Goal: Task Accomplishment & Management: Manage account settings

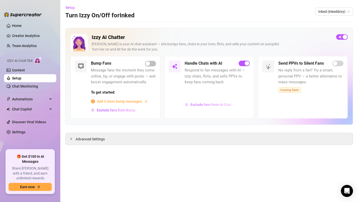
click at [208, 106] on span "Exclude fans from AI Chat" at bounding box center [210, 104] width 41 height 4
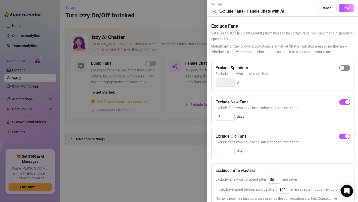
click at [342, 67] on span "button" at bounding box center [344, 68] width 11 height 6
click at [225, 83] on input "300" at bounding box center [225, 83] width 19 height 8
type input "3"
click at [340, 68] on div "button" at bounding box center [342, 68] width 5 height 5
click at [218, 82] on input "300" at bounding box center [225, 83] width 19 height 8
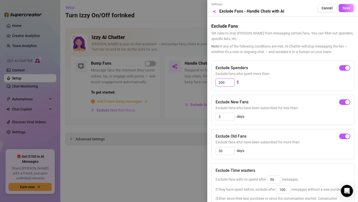
type input "200"
click at [261, 105] on span "Exclude fans who have been subscribed for less than:" at bounding box center [282, 108] width 135 height 6
click at [221, 117] on input "3" at bounding box center [225, 117] width 19 height 8
click at [342, 102] on span "button" at bounding box center [344, 102] width 11 height 6
click at [224, 118] on input "3" at bounding box center [225, 117] width 19 height 8
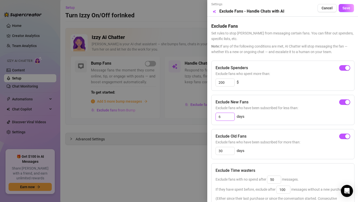
type input "7"
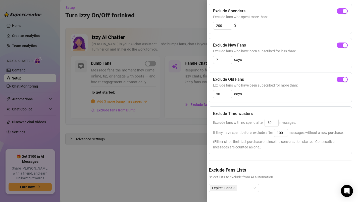
click at [39, 80] on div at bounding box center [179, 101] width 358 height 202
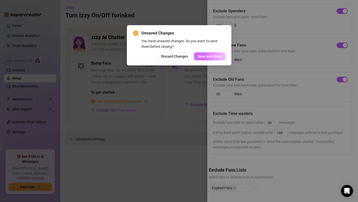
click at [218, 56] on span "Save and close" at bounding box center [210, 56] width 24 height 4
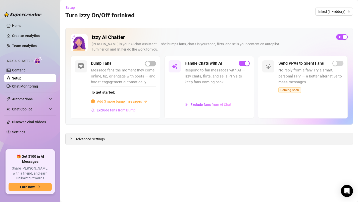
click at [112, 138] on div "Advanced Settings" at bounding box center [209, 139] width 287 height 12
click at [97, 141] on span "Advanced Settings" at bounding box center [90, 139] width 29 height 6
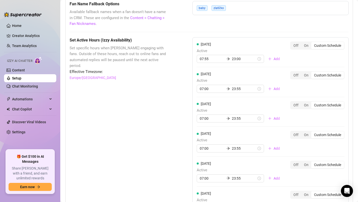
scroll to position [448, 0]
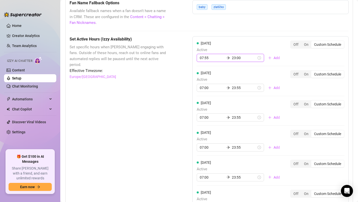
click at [211, 60] on input "07:55" at bounding box center [212, 58] width 25 height 6
type input "07:00"
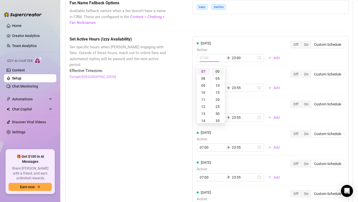
click at [217, 70] on div "00" at bounding box center [218, 71] width 12 height 7
click at [232, 57] on input "23:00" at bounding box center [244, 58] width 25 height 6
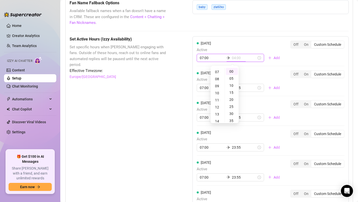
scroll to position [51, 0]
click at [217, 97] on div "11" at bounding box center [217, 97] width 12 height 7
type input "11:00"
click at [231, 71] on div "00" at bounding box center [232, 71] width 12 height 7
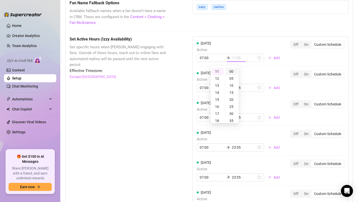
click at [232, 71] on div "00" at bounding box center [232, 71] width 12 height 7
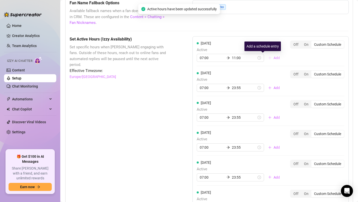
click at [274, 58] on span "Add" at bounding box center [277, 58] width 6 height 4
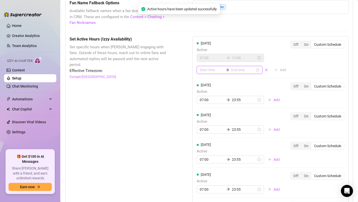
click at [205, 71] on input at bounding box center [212, 70] width 24 height 6
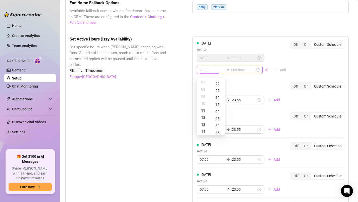
type input "23:00"
click at [204, 97] on div "19" at bounding box center [204, 95] width 12 height 7
type input "19:00"
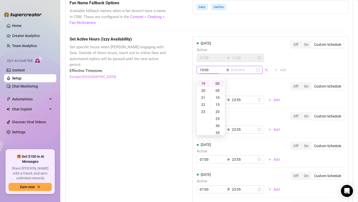
click at [236, 68] on input at bounding box center [243, 70] width 24 height 6
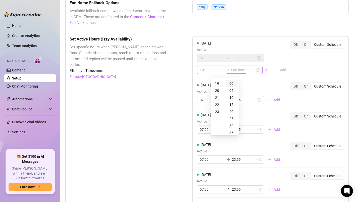
type input "19:00"
click at [219, 112] on div "23" at bounding box center [217, 111] width 12 height 7
type input "23:00"
click at [230, 81] on div "00" at bounding box center [232, 83] width 12 height 7
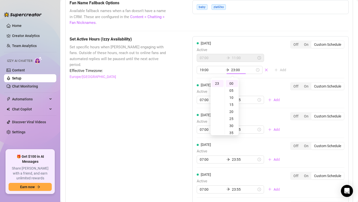
click at [296, 57] on div "[DATE] Active 07:00 11:00 19:00 23:00 Add Off On Custom Schedule" at bounding box center [271, 57] width 148 height 34
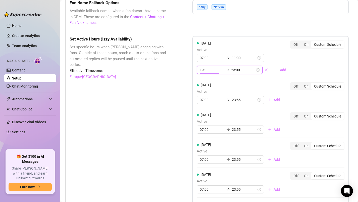
click at [211, 71] on input "19:00" at bounding box center [212, 70] width 24 height 6
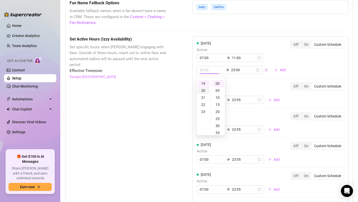
click at [205, 90] on div "20" at bounding box center [204, 90] width 12 height 7
type input "20:00"
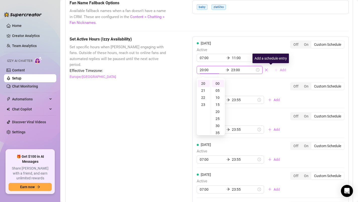
scroll to position [162, 0]
click at [280, 70] on span "Add" at bounding box center [283, 70] width 6 height 4
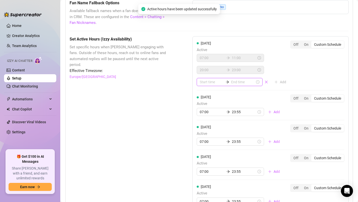
click at [202, 82] on input at bounding box center [212, 82] width 24 height 6
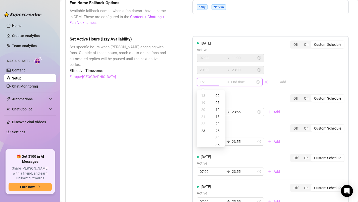
type input "22:00"
type input "02:00"
type input "00:00"
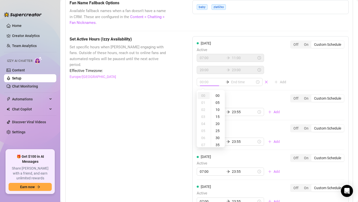
click at [202, 94] on div "00" at bounding box center [204, 95] width 12 height 7
click at [277, 68] on div "07:00 11:00 20:00 23:00 Add" at bounding box center [243, 70] width 93 height 32
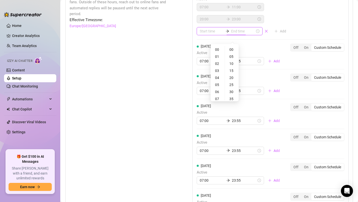
scroll to position [504, 0]
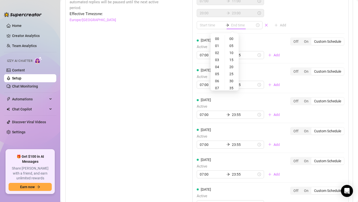
click at [284, 54] on div "[DATE] Active 07:00 23:55 Add Off On Custom Schedule" at bounding box center [271, 48] width 148 height 22
click at [307, 42] on div "On" at bounding box center [306, 41] width 10 height 7
click at [302, 39] on input "On" at bounding box center [302, 39] width 0 height 0
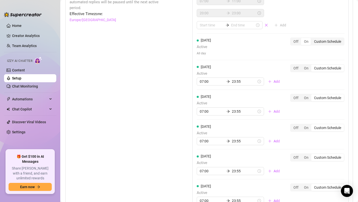
click at [321, 42] on div "Custom Schedule" at bounding box center [327, 41] width 33 height 7
click at [312, 39] on input "Custom Schedule" at bounding box center [312, 39] width 0 height 0
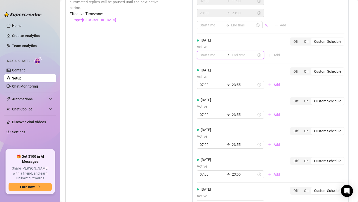
click at [204, 56] on input at bounding box center [212, 55] width 25 height 6
click at [202, 116] on div "07" at bounding box center [204, 117] width 12 height 7
type input "07:00"
click at [233, 53] on input at bounding box center [244, 55] width 25 height 6
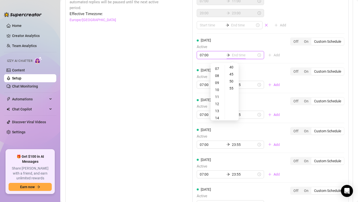
scroll to position [0, 0]
type input "07:00"
click at [216, 97] on div "11" at bounding box center [217, 96] width 12 height 7
type input "11:00"
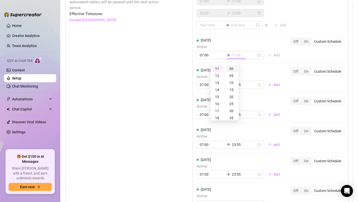
click at [231, 67] on div "00" at bounding box center [232, 68] width 12 height 7
click at [260, 69] on div "[DATE] Active 07:00 23:55 Add" at bounding box center [240, 78] width 87 height 22
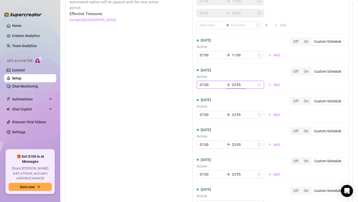
click at [233, 83] on input "23:55" at bounding box center [244, 85] width 25 height 6
type input "23:55"
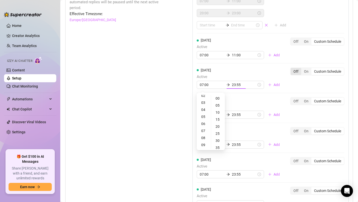
click at [297, 71] on div "Off" at bounding box center [296, 71] width 11 height 7
click at [292, 69] on input "Off" at bounding box center [292, 69] width 0 height 0
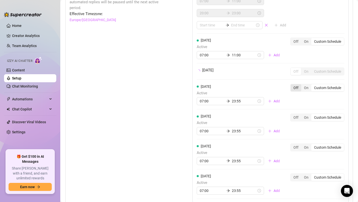
click at [294, 88] on div "Off On Custom Schedule" at bounding box center [317, 88] width 54 height 8
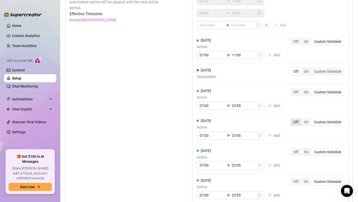
click at [295, 123] on div "Off" at bounding box center [296, 121] width 11 height 7
click at [292, 119] on input "Off" at bounding box center [292, 119] width 0 height 0
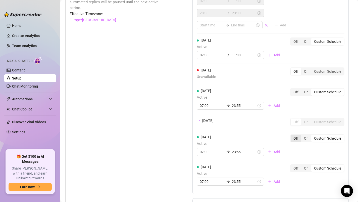
click at [296, 141] on div "Off" at bounding box center [296, 138] width 11 height 7
click at [292, 135] on input "Off" at bounding box center [292, 135] width 0 height 0
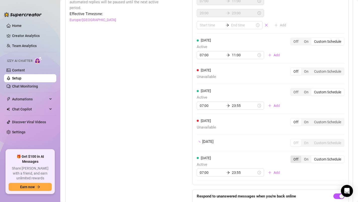
click at [295, 161] on div "Off" at bounding box center [296, 158] width 11 height 7
click at [292, 156] on input "Off" at bounding box center [292, 156] width 0 height 0
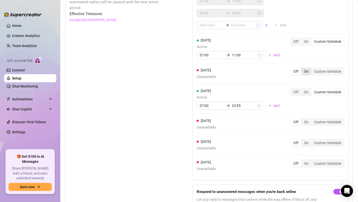
click at [307, 72] on div "On" at bounding box center [306, 71] width 10 height 7
click at [302, 69] on input "On" at bounding box center [302, 69] width 0 height 0
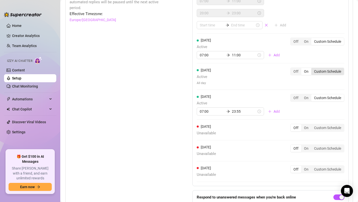
click at [322, 72] on div "Custom Schedule" at bounding box center [327, 71] width 33 height 7
click at [312, 69] on input "Custom Schedule" at bounding box center [312, 69] width 0 height 0
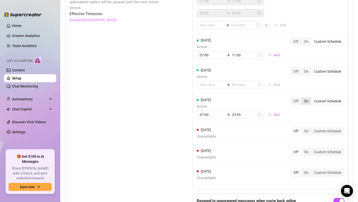
click at [305, 100] on div "On" at bounding box center [306, 100] width 10 height 7
click at [302, 98] on input "On" at bounding box center [302, 98] width 0 height 0
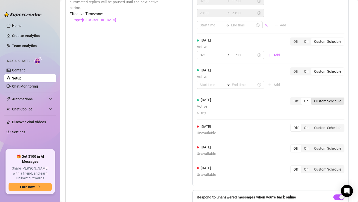
click at [329, 102] on div "Custom Schedule" at bounding box center [327, 100] width 33 height 7
click at [312, 98] on input "Custom Schedule" at bounding box center [312, 98] width 0 height 0
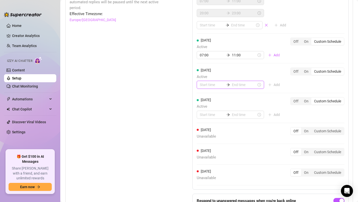
click at [210, 85] on input at bounding box center [212, 85] width 25 height 6
type input "07:00"
click at [203, 147] on div "07" at bounding box center [204, 147] width 12 height 7
type input "07:00"
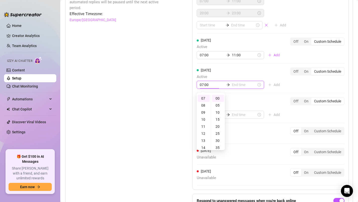
click at [232, 83] on input at bounding box center [244, 85] width 25 height 6
type input "07:00"
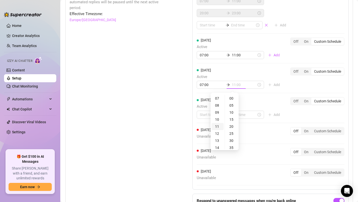
click at [215, 126] on div "11" at bounding box center [217, 126] width 12 height 7
type input "11:00"
click at [200, 116] on input at bounding box center [212, 115] width 25 height 6
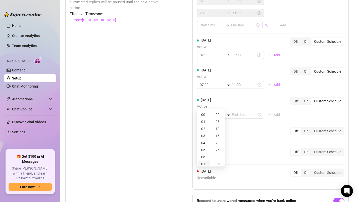
click at [203, 162] on div "07" at bounding box center [204, 163] width 12 height 7
type input "07:00"
click at [236, 113] on input at bounding box center [244, 115] width 25 height 6
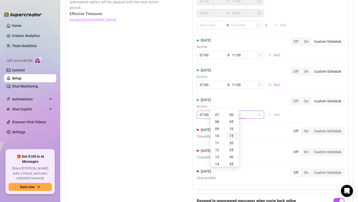
type input "07:15"
click at [218, 156] on div "13" at bounding box center [217, 156] width 12 height 7
click at [217, 127] on div "11" at bounding box center [217, 126] width 12 height 7
type input "11:00"
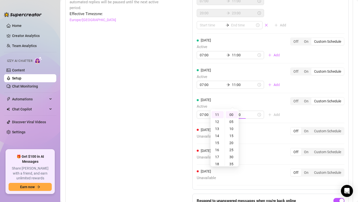
click at [282, 119] on div "[DATE] Active 07:00 11:00 Add Off On Custom Schedule" at bounding box center [271, 108] width 148 height 22
click at [199, 139] on div "[DATE] Unavailable Off On Custom Schedule" at bounding box center [271, 135] width 148 height 17
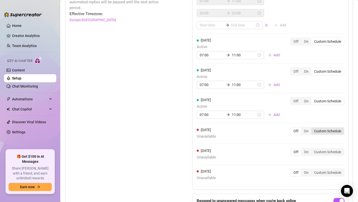
click at [324, 131] on div "Custom Schedule" at bounding box center [327, 130] width 33 height 7
click at [312, 128] on input "Custom Schedule" at bounding box center [312, 128] width 0 height 0
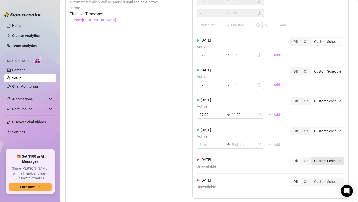
click at [325, 162] on div "Custom Schedule" at bounding box center [327, 160] width 33 height 7
click at [312, 158] on input "Custom Schedule" at bounding box center [312, 158] width 0 height 0
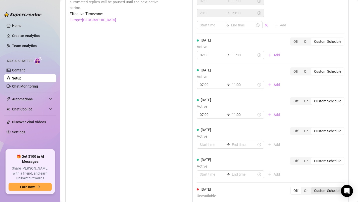
click at [323, 191] on div "Custom Schedule" at bounding box center [327, 190] width 33 height 7
click at [312, 188] on input "Custom Schedule" at bounding box center [312, 188] width 0 height 0
click at [200, 143] on input at bounding box center [212, 145] width 25 height 6
click at [201, 133] on div "07" at bounding box center [204, 134] width 12 height 7
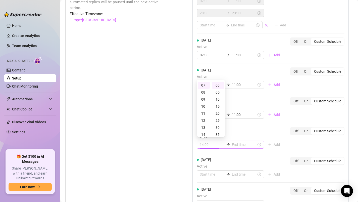
type input "07:00"
click at [235, 145] on input at bounding box center [244, 145] width 25 height 6
click at [215, 111] on div "11" at bounding box center [217, 113] width 12 height 7
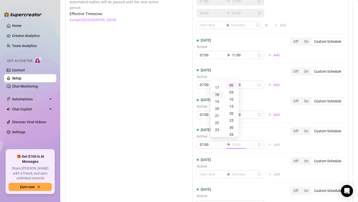
scroll to position [118, 0]
type input "11:00"
click at [272, 137] on span "Active" at bounding box center [240, 136] width 87 height 6
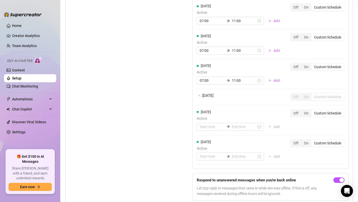
scroll to position [539, 0]
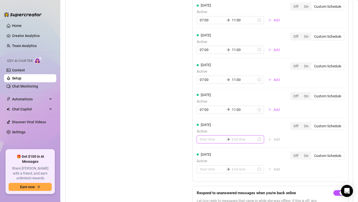
click at [200, 142] on input at bounding box center [212, 139] width 25 height 6
click at [203, 128] on div "07" at bounding box center [204, 129] width 12 height 7
type input "07:00"
click at [233, 141] on input at bounding box center [244, 139] width 25 height 6
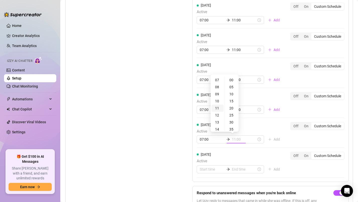
click at [217, 108] on div "11" at bounding box center [217, 107] width 12 height 7
type input "11:00"
click at [204, 170] on div "[DATE] Active 07:00 11:00 20:00 23:00 Add Off On Custom Schedule [DATE] Active …" at bounding box center [270, 80] width 156 height 273
click at [200, 169] on input at bounding box center [212, 169] width 25 height 6
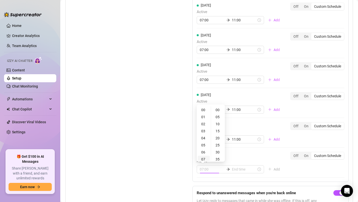
click at [202, 157] on div "07" at bounding box center [204, 158] width 12 height 7
type input "07:00"
click at [232, 171] on input at bounding box center [244, 169] width 25 height 6
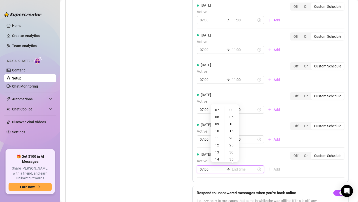
type input "07:35"
click at [216, 144] on div "12" at bounding box center [217, 144] width 12 height 7
type input "12:00"
click at [263, 134] on span "Active" at bounding box center [240, 131] width 87 height 6
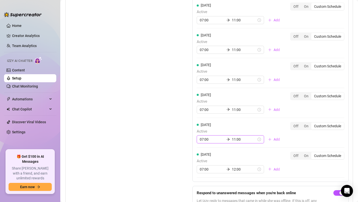
click at [232, 139] on input "11:00" at bounding box center [244, 139] width 25 height 6
click at [216, 85] on div "12" at bounding box center [217, 86] width 12 height 7
type input "12:00"
click at [283, 120] on div "[DATE] Active 07:00 11:00 20:00 23:00 Add Off On Custom Schedule [DATE] Active …" at bounding box center [270, 62] width 156 height 237
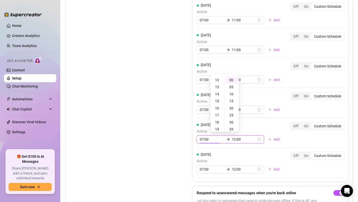
scroll to position [49, 0]
click at [283, 120] on div "[DATE] Active 07:00 11:00 20:00 23:00 Add Off On Custom Schedule [DATE] Active …" at bounding box center [270, 62] width 156 height 237
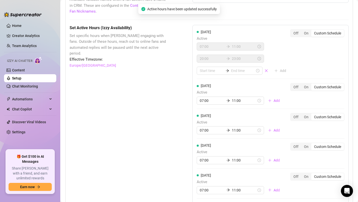
scroll to position [459, 0]
click at [274, 101] on span "Add" at bounding box center [277, 101] width 6 height 4
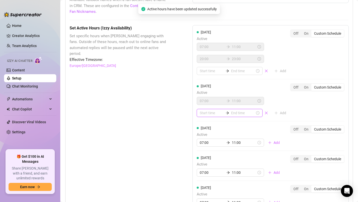
click at [206, 113] on input at bounding box center [212, 113] width 24 height 6
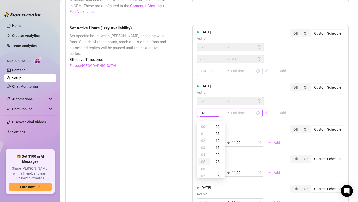
type input "05:00"
click at [203, 137] on div "20" at bounding box center [204, 135] width 12 height 7
type input "20:00"
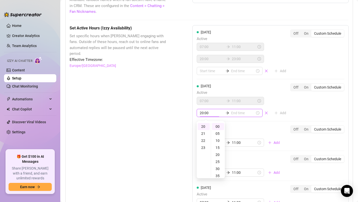
click at [235, 112] on input at bounding box center [243, 113] width 24 height 6
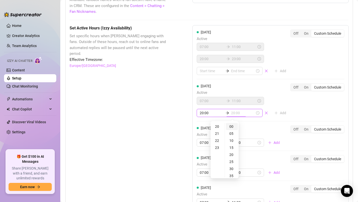
type input "20:00"
click at [216, 148] on div "23" at bounding box center [217, 147] width 12 height 7
type input "23:00"
click at [263, 133] on div "[DATE] Active 07:00 11:00 20:00 23:00 Add Off On Custom Schedule [DATE] Active …" at bounding box center [270, 149] width 156 height 249
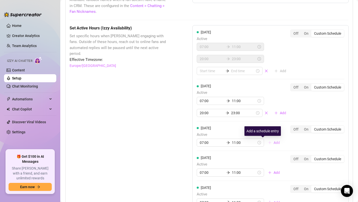
click at [274, 141] on span "Add" at bounding box center [277, 142] width 6 height 4
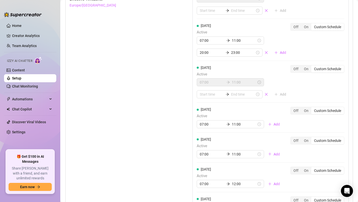
scroll to position [521, 0]
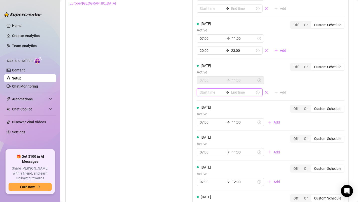
click at [210, 95] on input at bounding box center [212, 92] width 24 height 6
type input "06:00"
click at [203, 136] on div "20" at bounding box center [204, 136] width 12 height 7
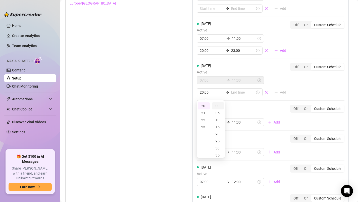
type input "20:00"
click at [231, 94] on input at bounding box center [243, 92] width 24 height 6
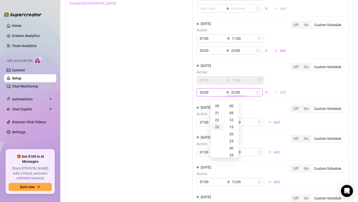
type input "23:00"
click at [215, 128] on div "23" at bounding box center [217, 126] width 12 height 7
type input "23:00"
click at [257, 117] on div "[DATE] Active 07:00 11:00 20:00 23:00 Add Off On Custom Schedule [DATE] Active …" at bounding box center [270, 93] width 156 height 261
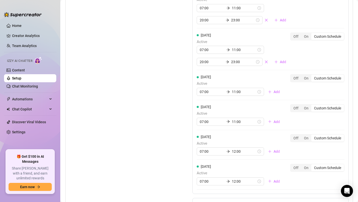
scroll to position [557, 0]
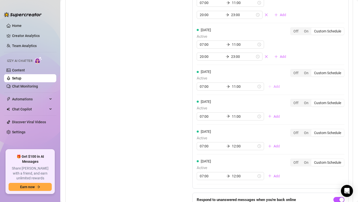
click at [274, 87] on span "Add" at bounding box center [277, 86] width 6 height 4
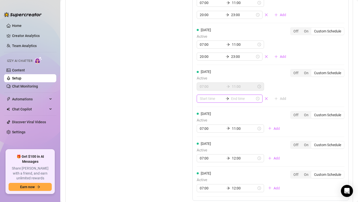
click at [211, 97] on input at bounding box center [212, 99] width 24 height 6
type input "23:00"
click at [202, 130] on div "20" at bounding box center [204, 132] width 12 height 7
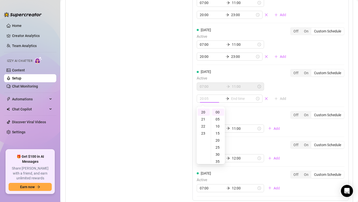
type input "20:00"
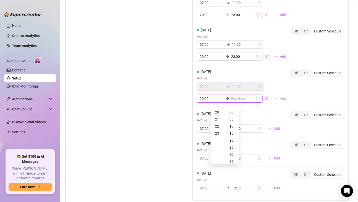
click at [232, 99] on input at bounding box center [243, 99] width 24 height 6
type input "20:10"
click at [217, 134] on div "23" at bounding box center [217, 133] width 12 height 7
type input "23:00"
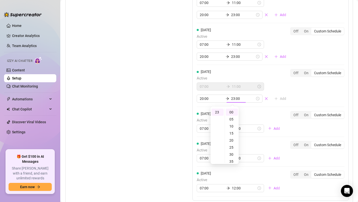
click at [261, 114] on div "[DATE] Active 07:00 11:00 20:00 23:00 Add Off On Custom Schedule [DATE] Active …" at bounding box center [270, 63] width 156 height 273
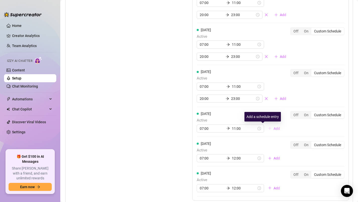
click at [274, 126] on span "Add" at bounding box center [277, 128] width 6 height 4
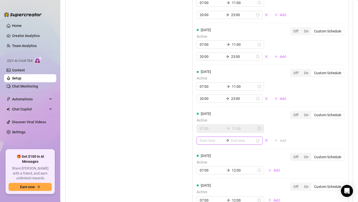
click at [202, 139] on input at bounding box center [212, 141] width 24 height 6
click at [203, 115] on div "20" at bounding box center [204, 114] width 12 height 7
type input "20:00"
click at [232, 138] on input at bounding box center [243, 141] width 24 height 6
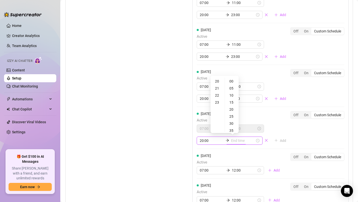
type input "20:35"
click at [218, 102] on div "23" at bounding box center [217, 102] width 12 height 7
type input "23:00"
click at [285, 140] on div "[DATE] Active 07:00 11:00 20:00 23:00 Add Off On Custom Schedule" at bounding box center [271, 128] width 148 height 34
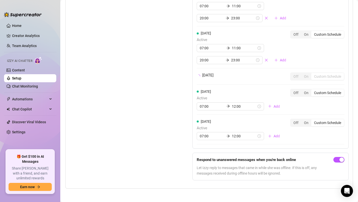
scroll to position [597, 0]
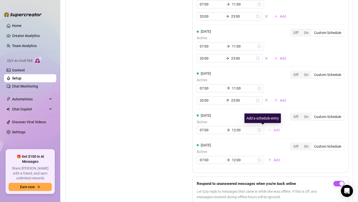
click at [274, 130] on span "Add" at bounding box center [277, 130] width 6 height 4
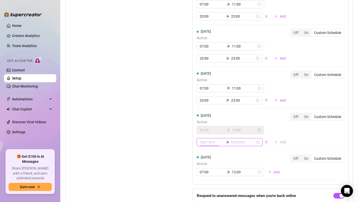
click at [204, 142] on input at bounding box center [212, 142] width 24 height 6
type input "06:00"
click at [201, 101] on div "20" at bounding box center [204, 101] width 12 height 7
type input "20:00"
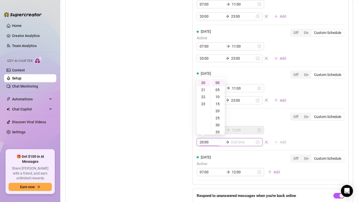
click at [231, 142] on input at bounding box center [243, 142] width 24 height 6
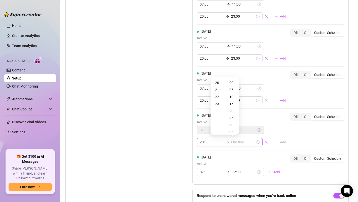
type input "20:35"
type input "23:00"
click at [216, 103] on div "23" at bounding box center [217, 103] width 12 height 7
click at [293, 141] on div "[DATE] Active 07:00 12:00 20:00 23:00 Add Off On Custom Schedule" at bounding box center [271, 130] width 148 height 34
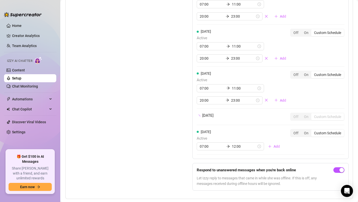
scroll to position [609, 0]
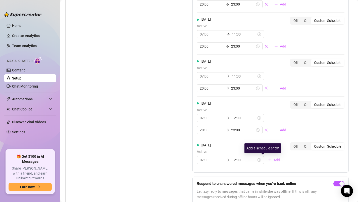
click at [274, 160] on span "Add" at bounding box center [277, 160] width 6 height 4
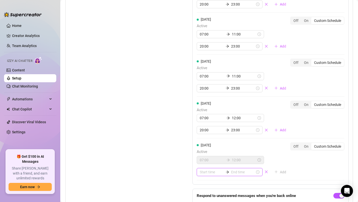
click at [209, 173] on input at bounding box center [212, 172] width 24 height 6
type input "05:00"
click at [202, 138] on div "20" at bounding box center [204, 137] width 12 height 7
type input "20:00"
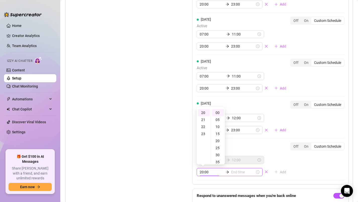
click at [237, 173] on input at bounding box center [243, 172] width 24 height 6
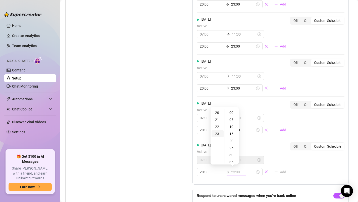
click at [215, 133] on div "23" at bounding box center [217, 133] width 12 height 7
type input "23:00"
click at [301, 165] on div "[DATE] Active 07:00 12:00 20:00 23:00 Add Off On Custom Schedule" at bounding box center [271, 159] width 148 height 34
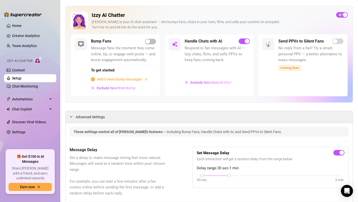
scroll to position [0, 0]
